Goal: Task Accomplishment & Management: Use online tool/utility

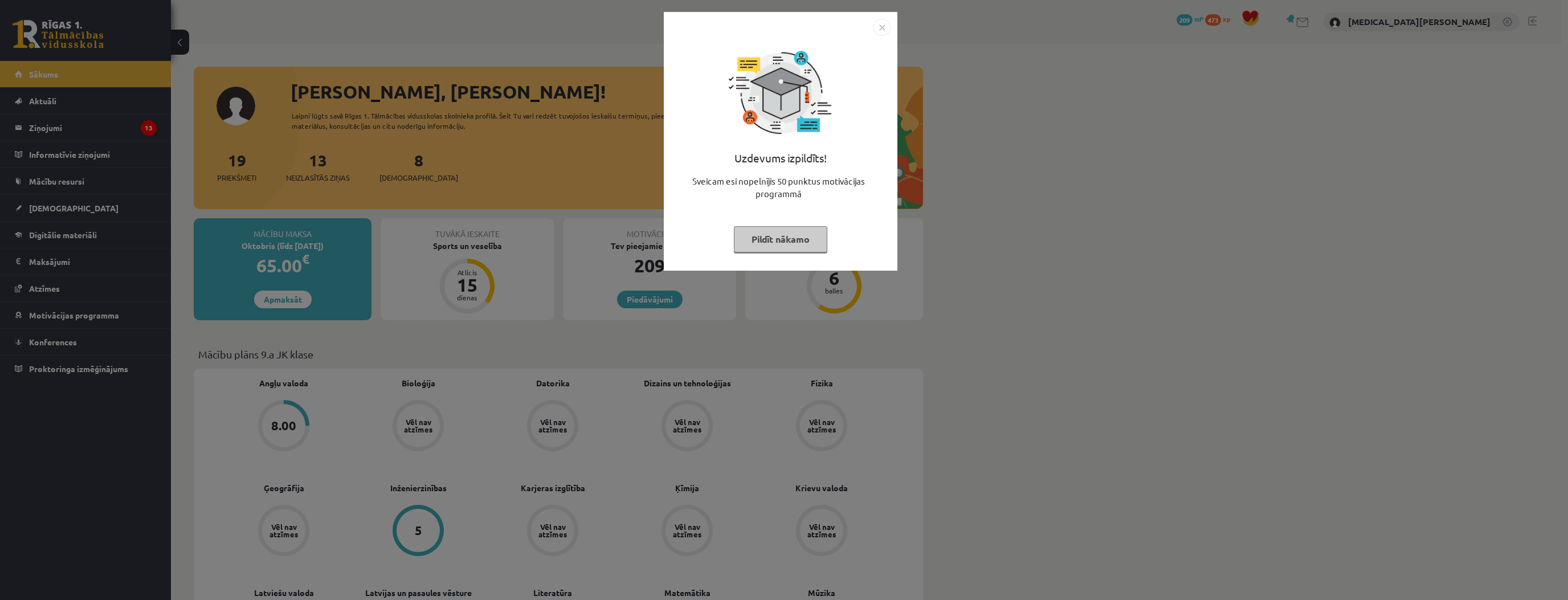
click at [796, 235] on button "Pildīt nākamo" at bounding box center [780, 239] width 94 height 26
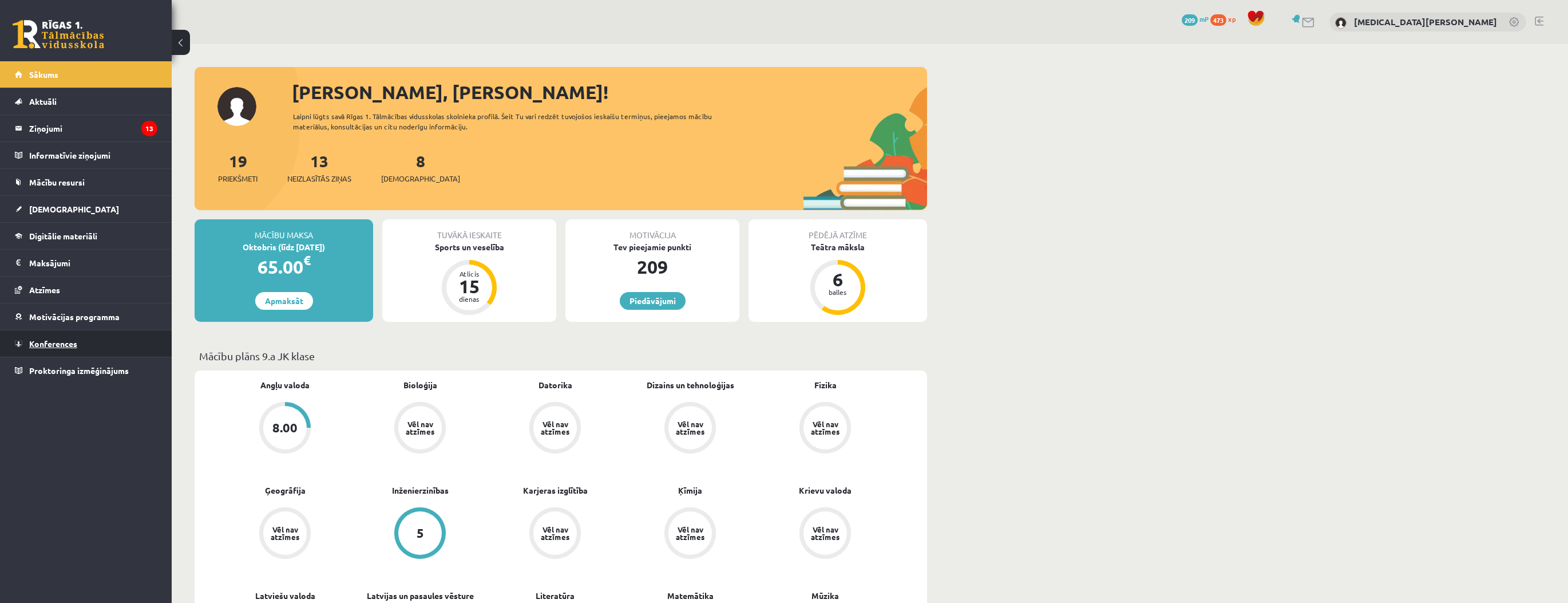
click at [129, 339] on link "Konferences" at bounding box center [86, 343] width 143 height 26
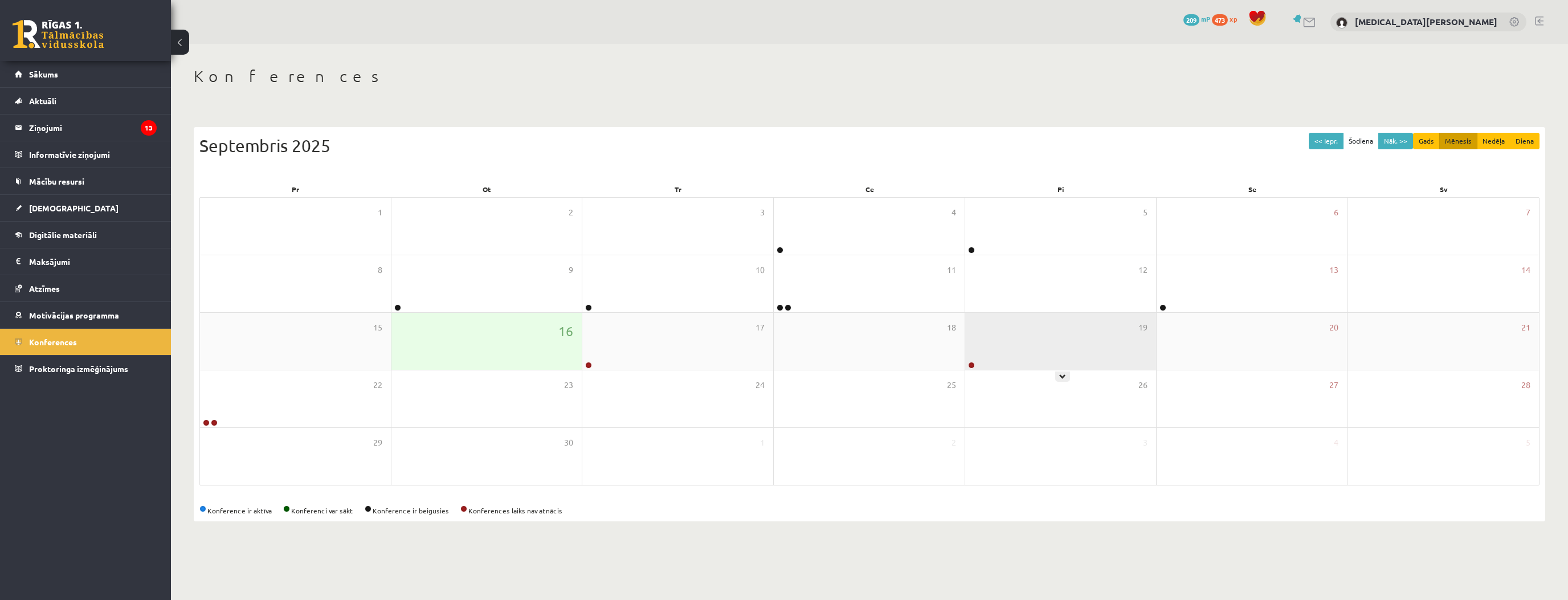
drag, startPoint x: 1045, startPoint y: 363, endPoint x: 1039, endPoint y: 363, distance: 6.0
click at [1045, 363] on div "19" at bounding box center [1060, 342] width 191 height 57
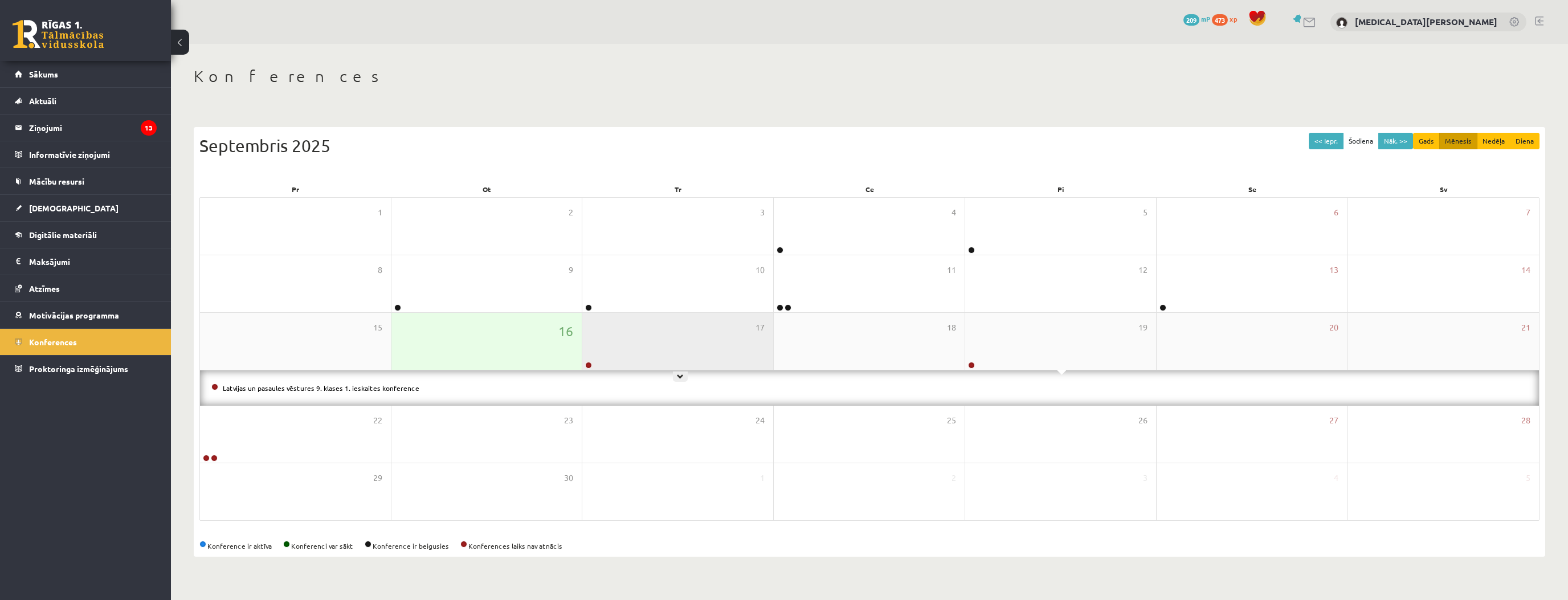
click at [655, 359] on div "17" at bounding box center [678, 342] width 191 height 57
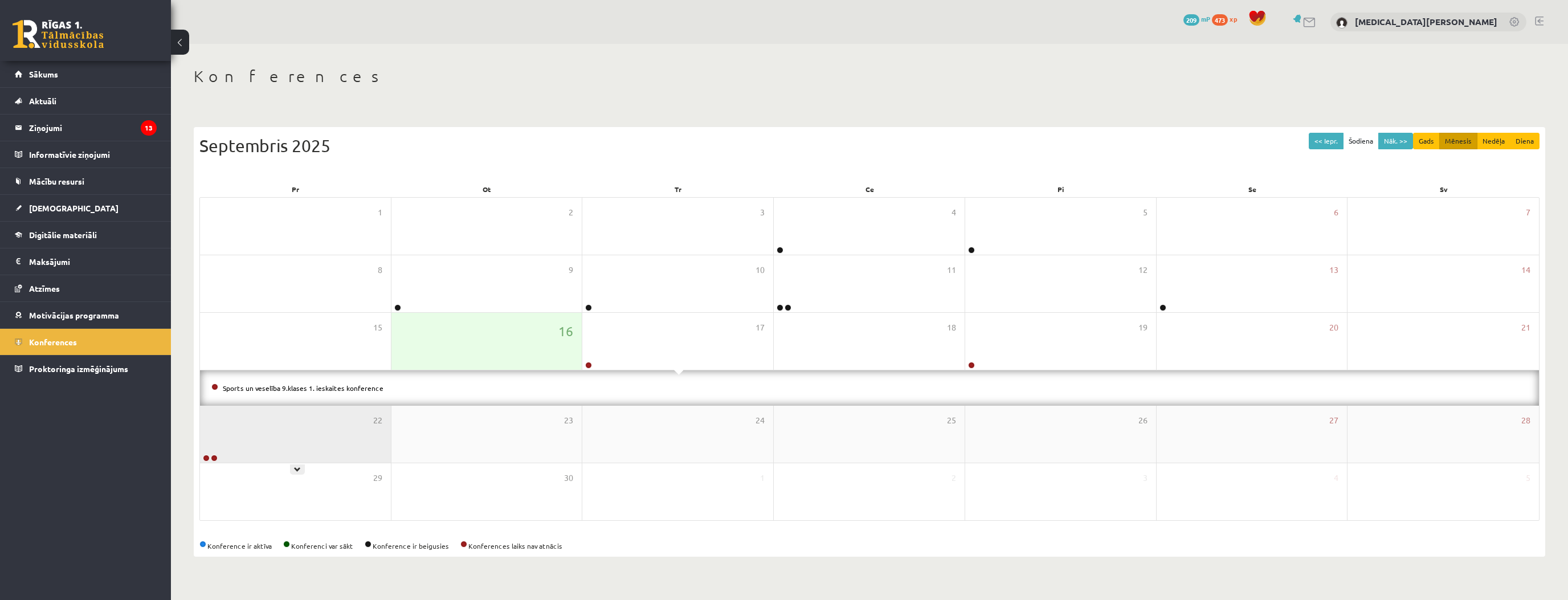
click at [242, 411] on div "22" at bounding box center [295, 434] width 191 height 57
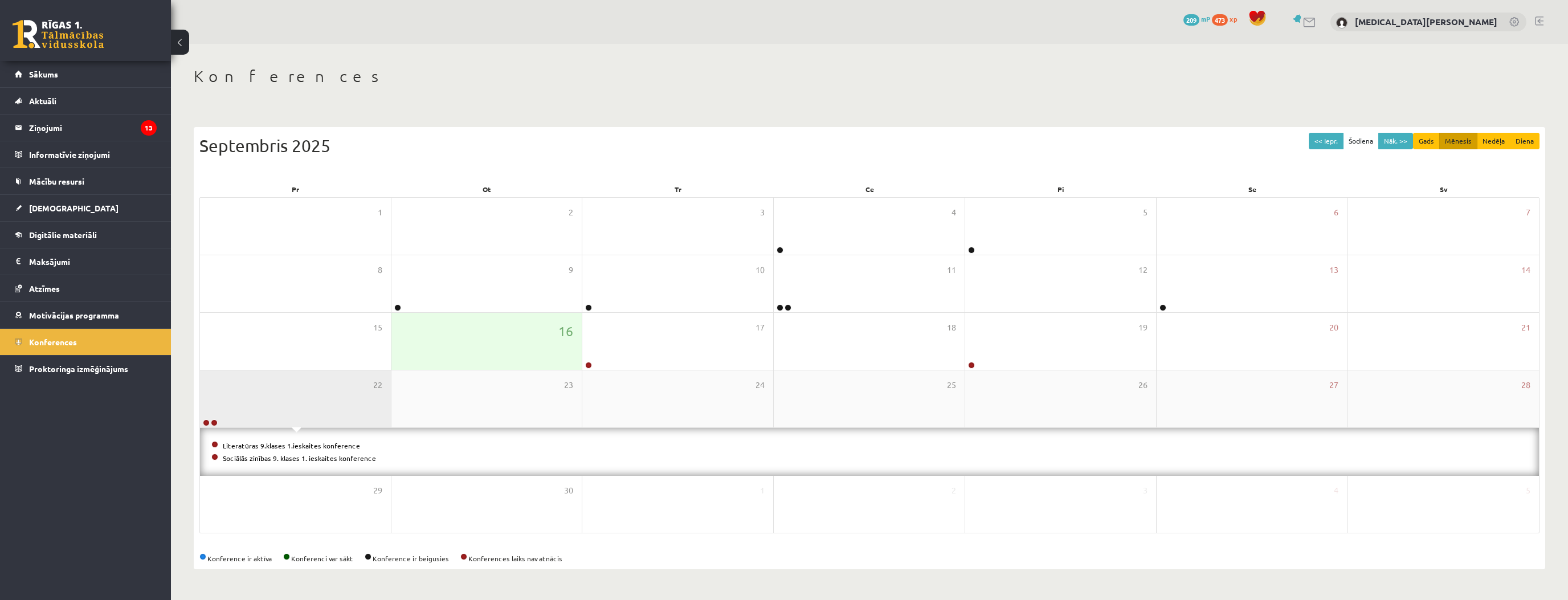
click at [292, 420] on div "22" at bounding box center [295, 399] width 191 height 57
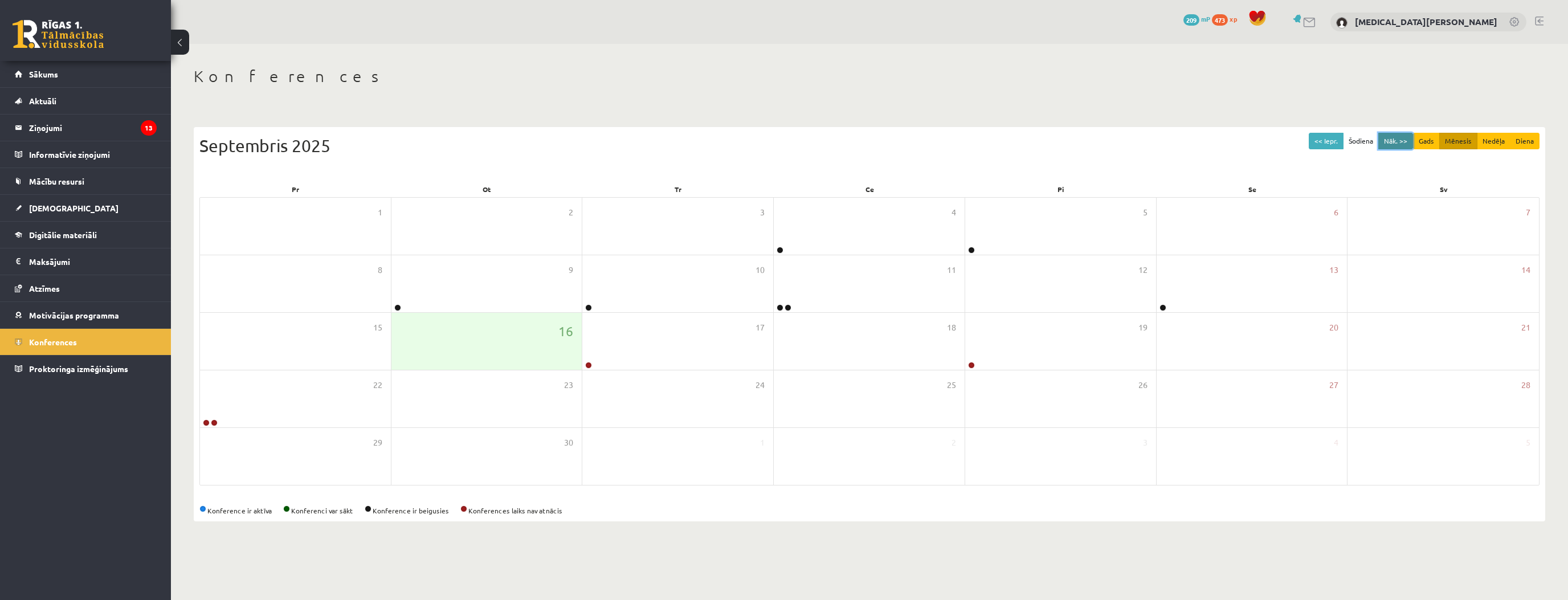
click at [1392, 144] on button "Nāk. >>" at bounding box center [1395, 141] width 34 height 16
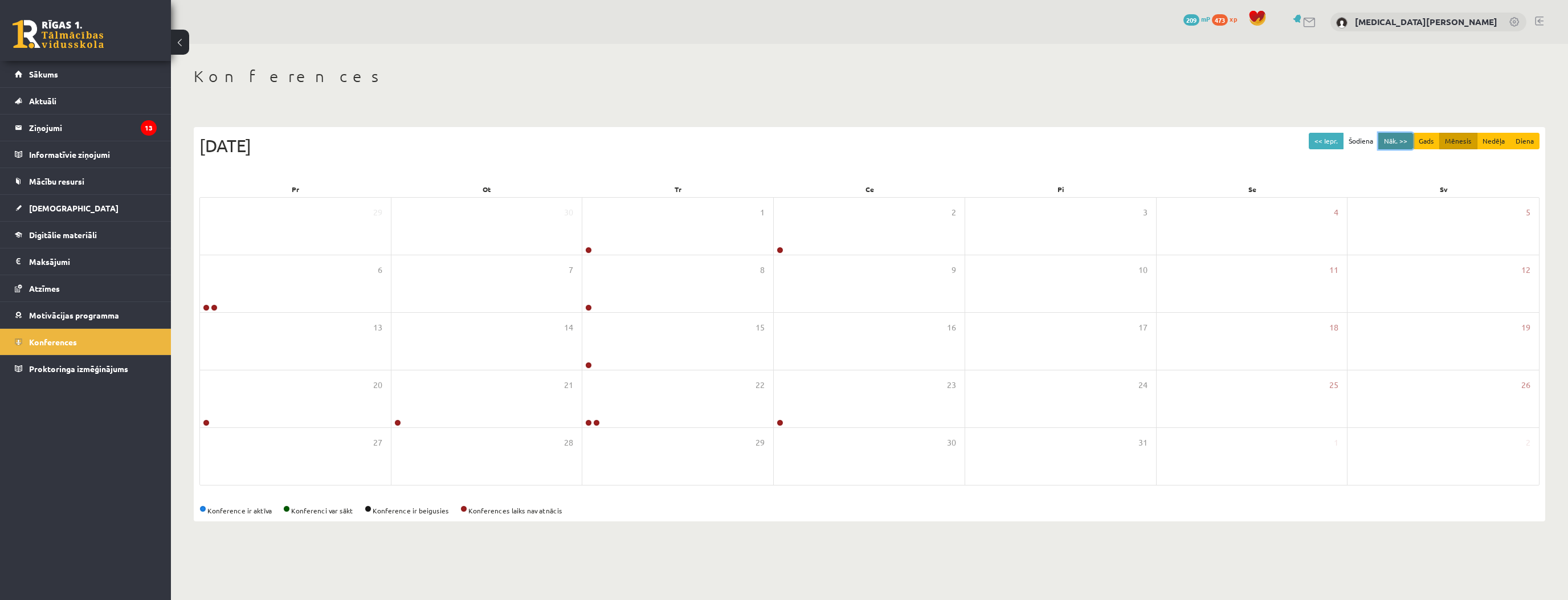
click at [1392, 144] on button "Nāk. >>" at bounding box center [1395, 141] width 34 height 16
click at [1391, 144] on button "Nāk. >>" at bounding box center [1395, 141] width 34 height 16
